Goal: Task Accomplishment & Management: Use online tool/utility

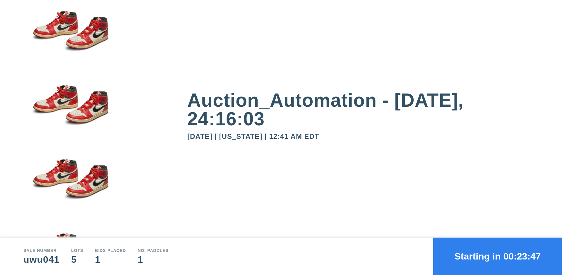
click at [497, 257] on button "Starting in 00:23:47" at bounding box center [497, 256] width 129 height 37
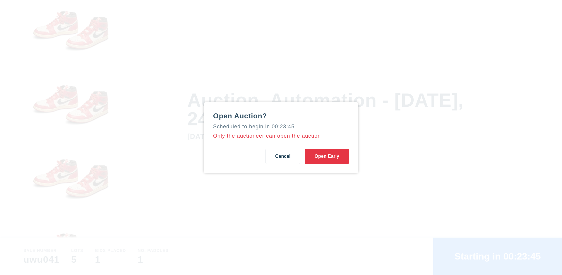
click at [327, 156] on button "Open Early" at bounding box center [327, 156] width 44 height 15
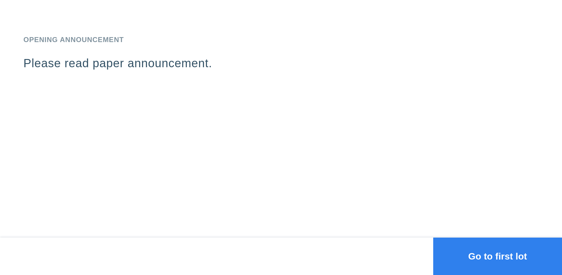
click at [497, 257] on button "Go to first lot" at bounding box center [497, 256] width 129 height 37
